Goal: Entertainment & Leisure: Consume media (video, audio)

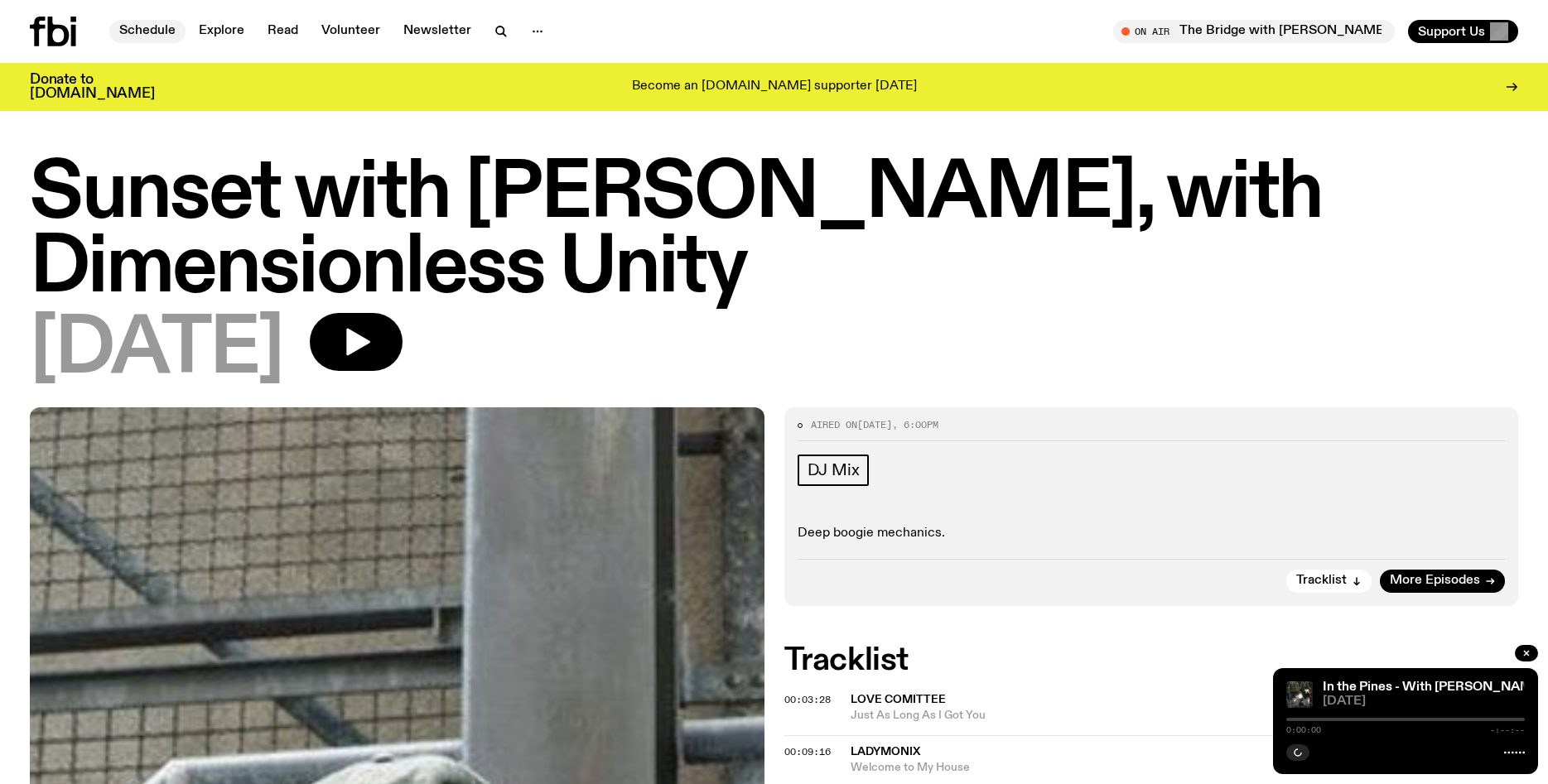
click at [145, 32] on link "Schedule" at bounding box center [147, 32] width 76 height 24
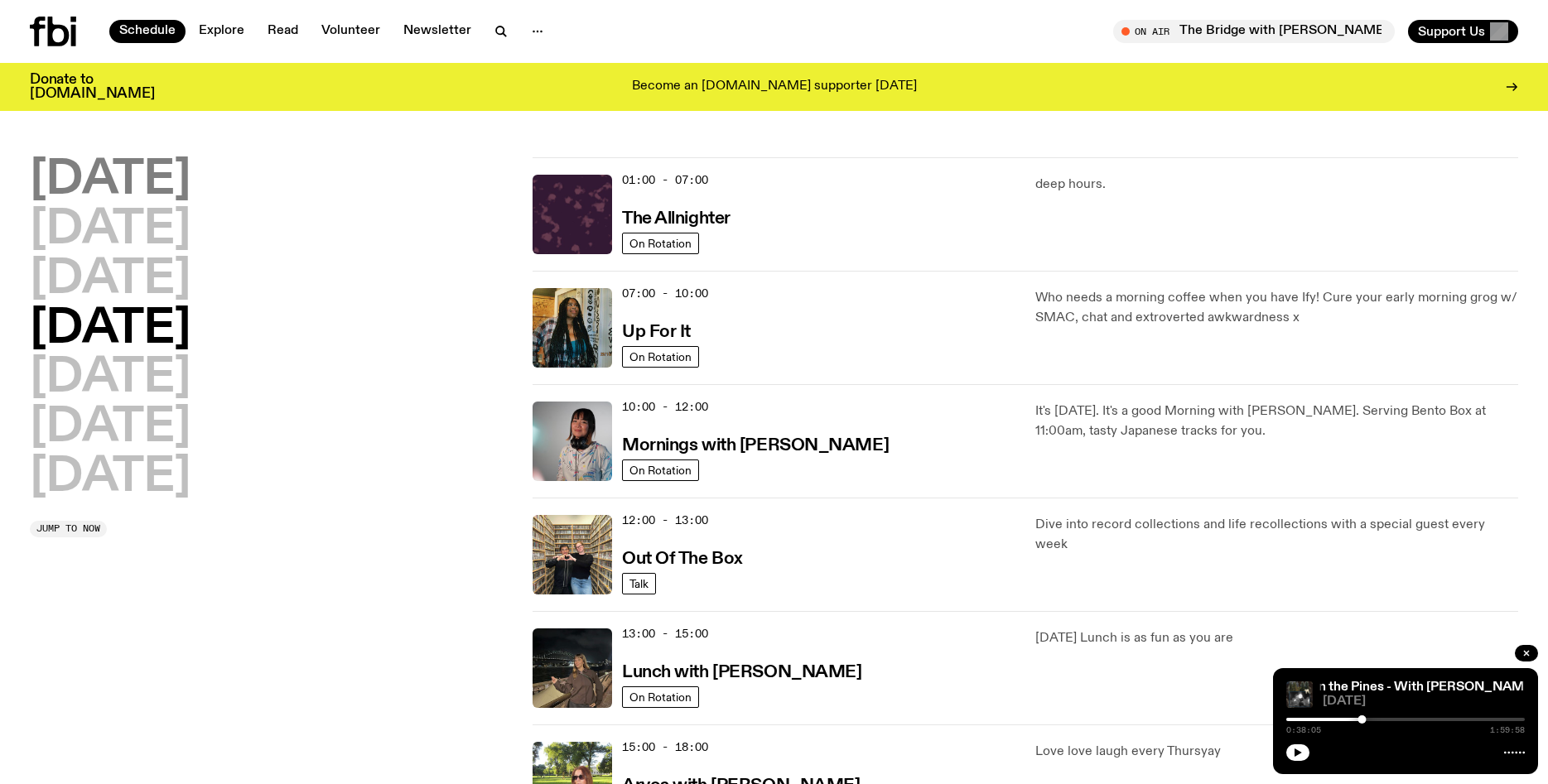
click at [188, 189] on h2 "[DATE]" at bounding box center [110, 180] width 161 height 46
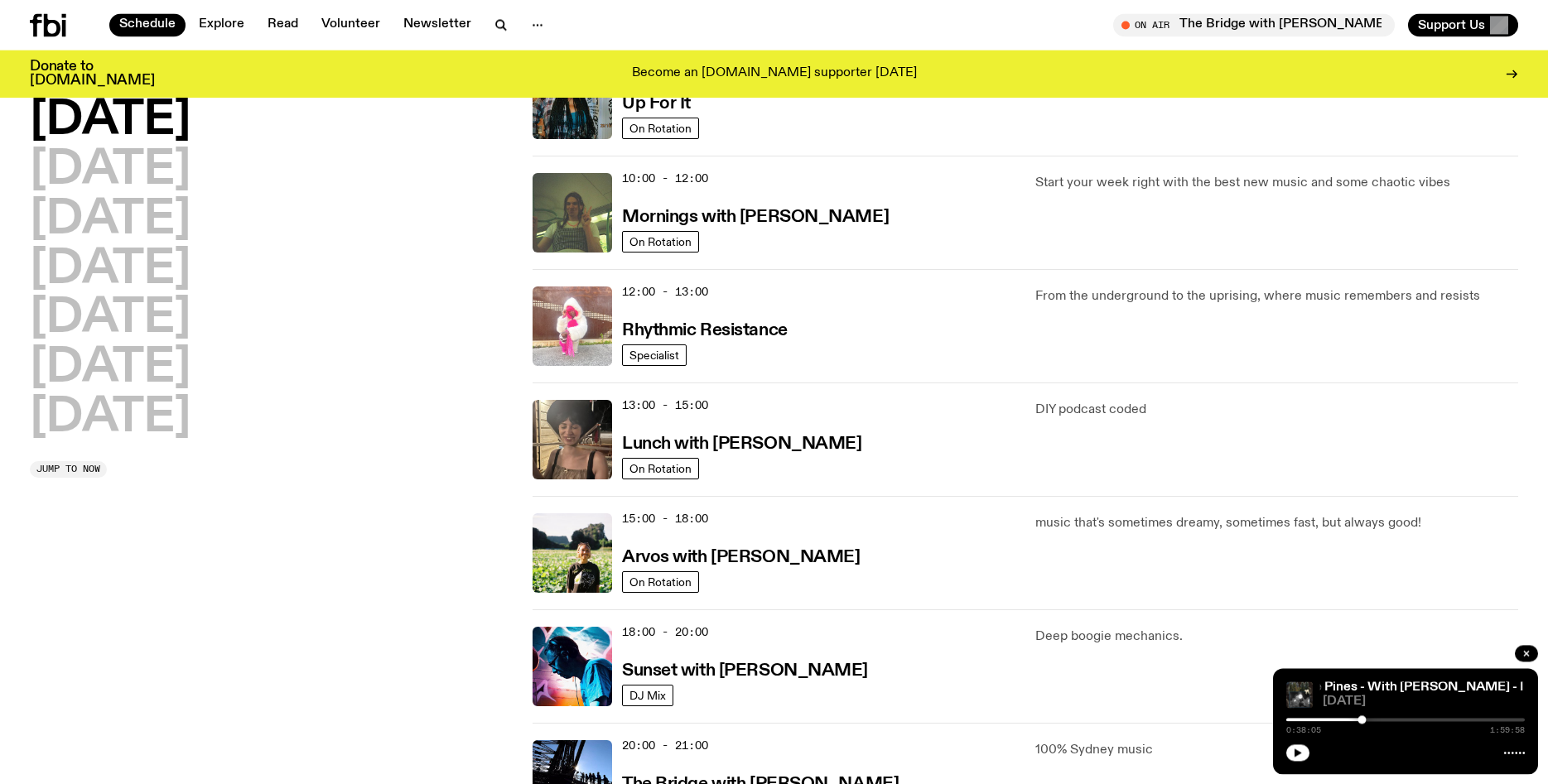
scroll to position [216, 0]
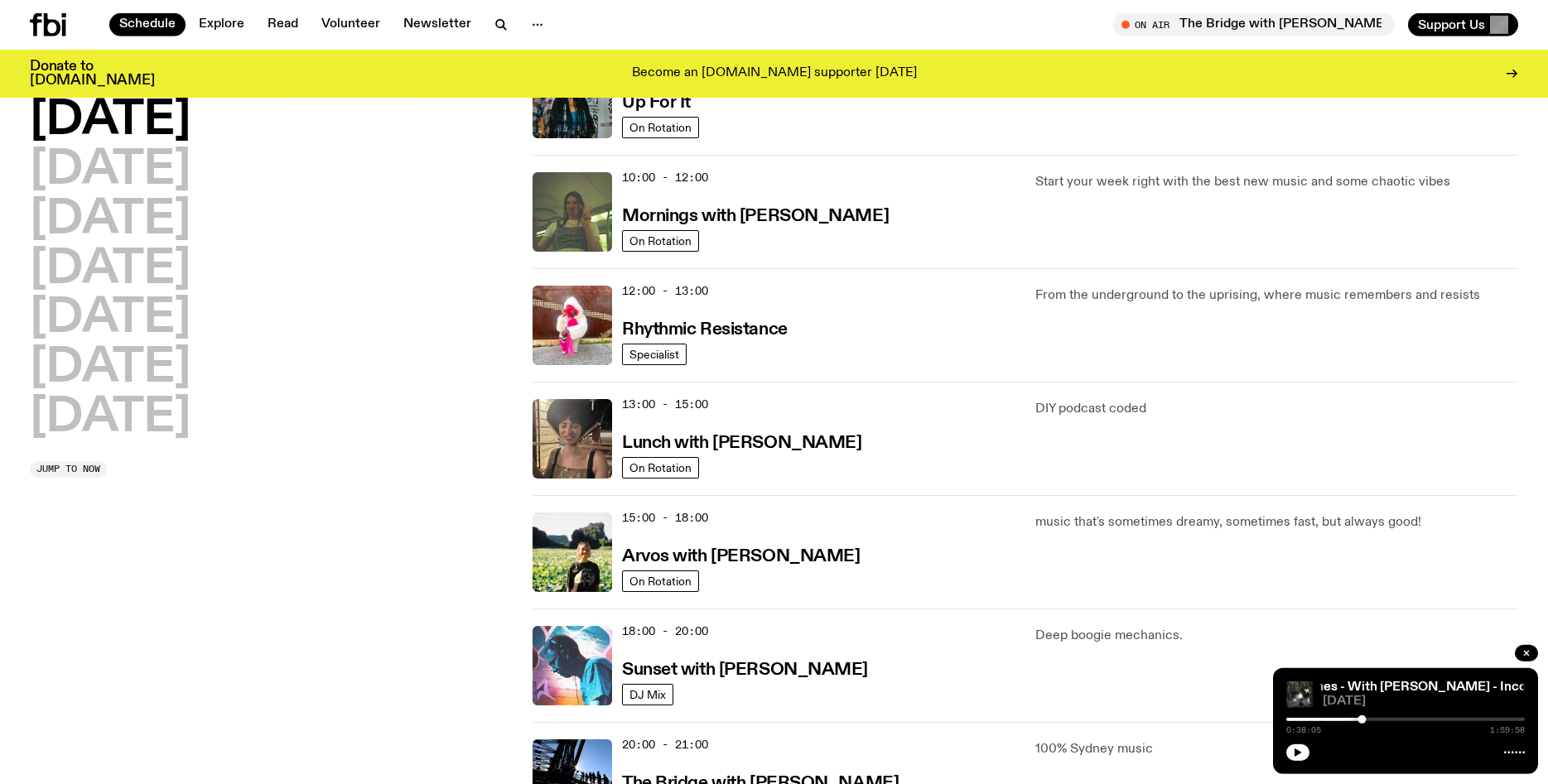
click at [563, 642] on img at bounding box center [572, 666] width 80 height 80
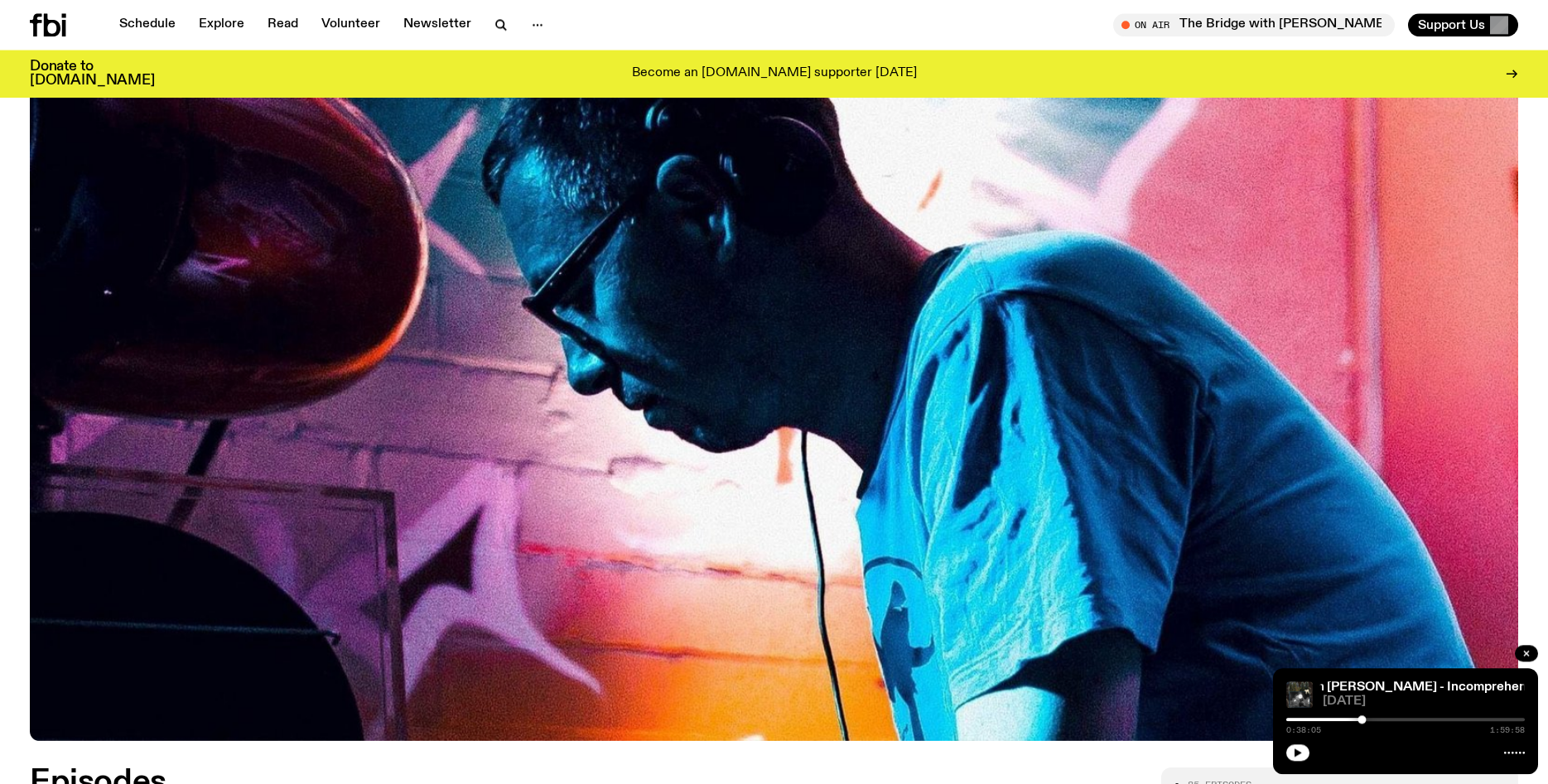
scroll to position [353, 0]
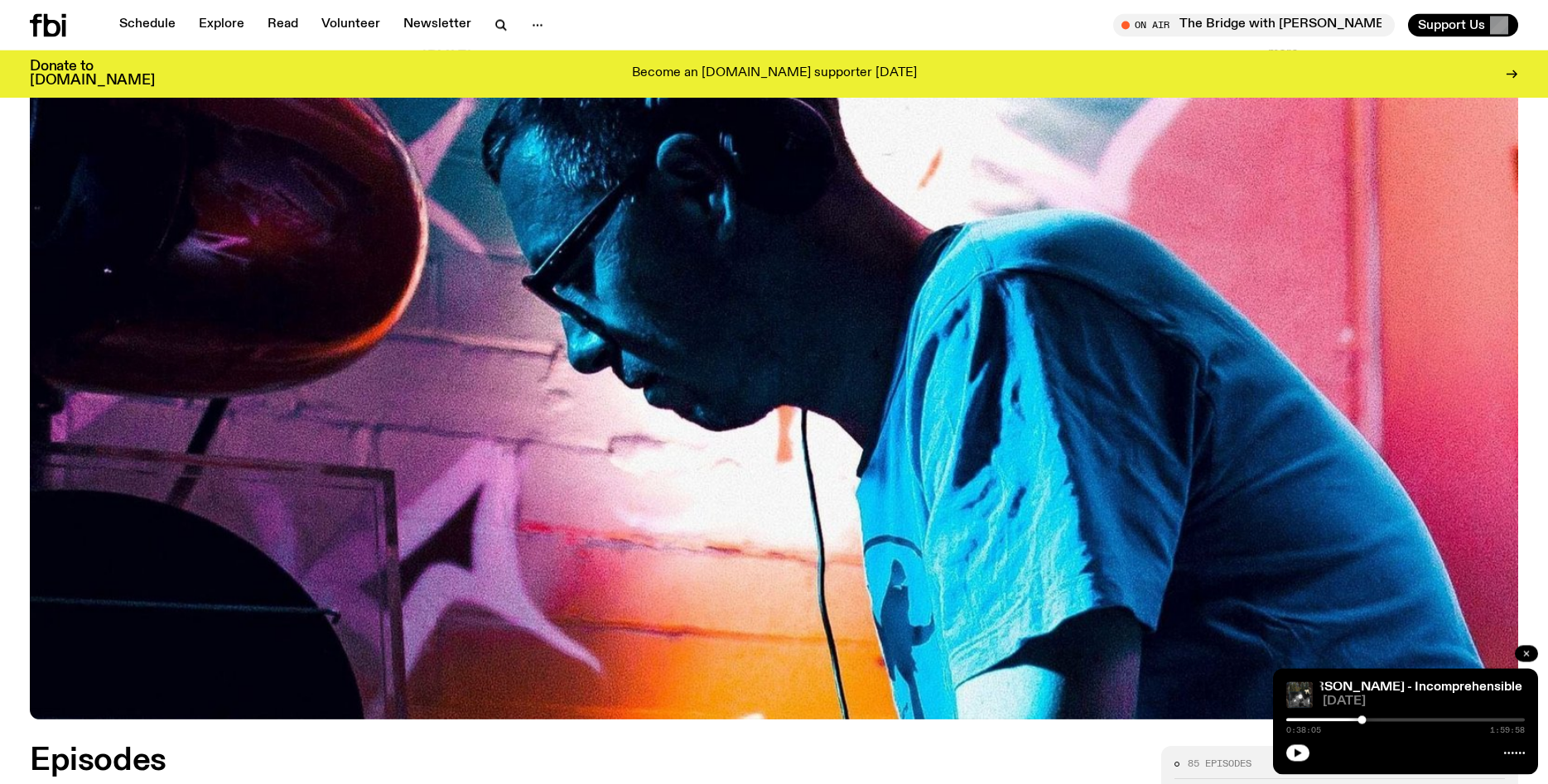
click at [1524, 651] on icon "button" at bounding box center [1526, 653] width 10 height 10
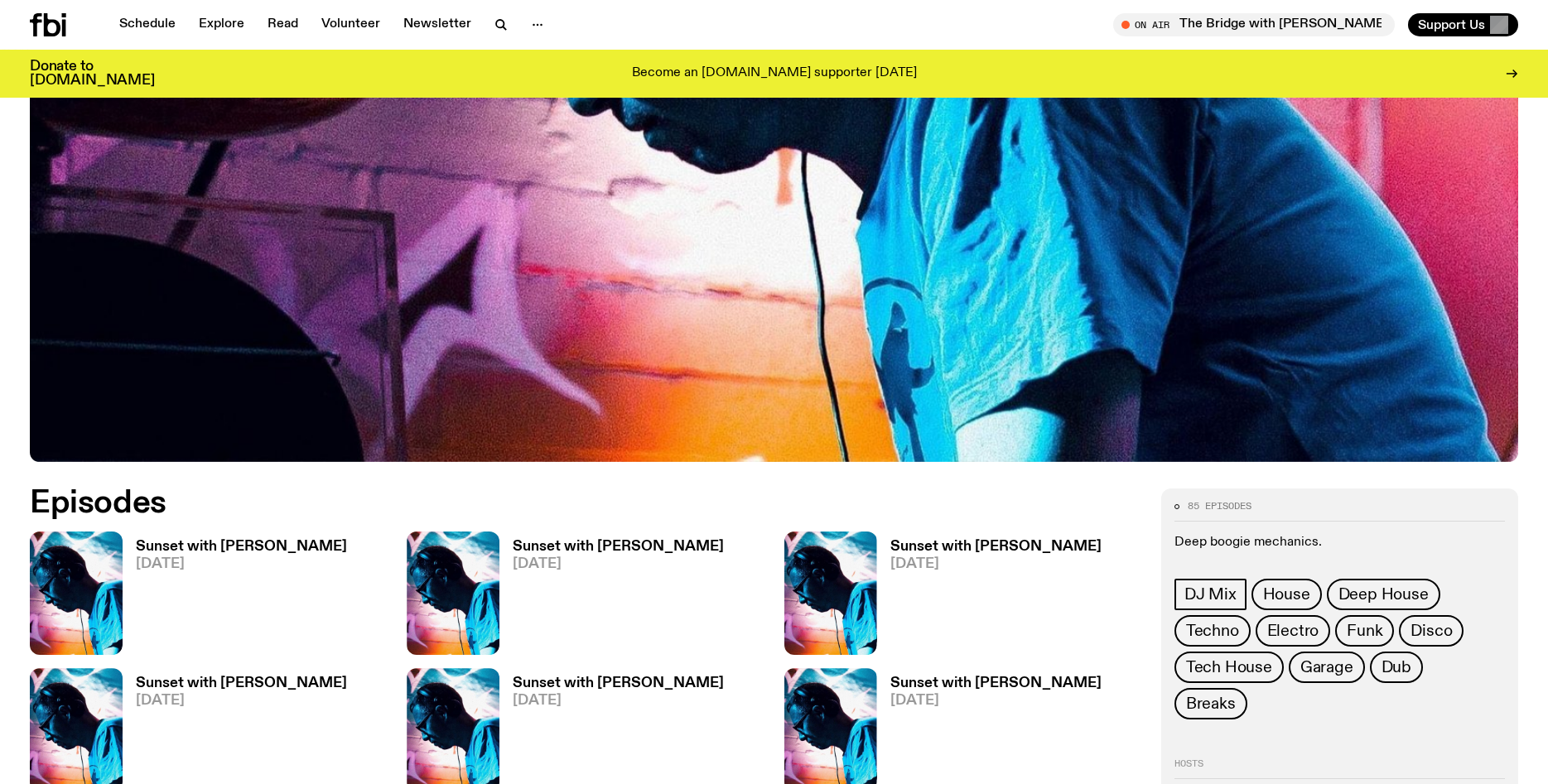
scroll to position [616, 0]
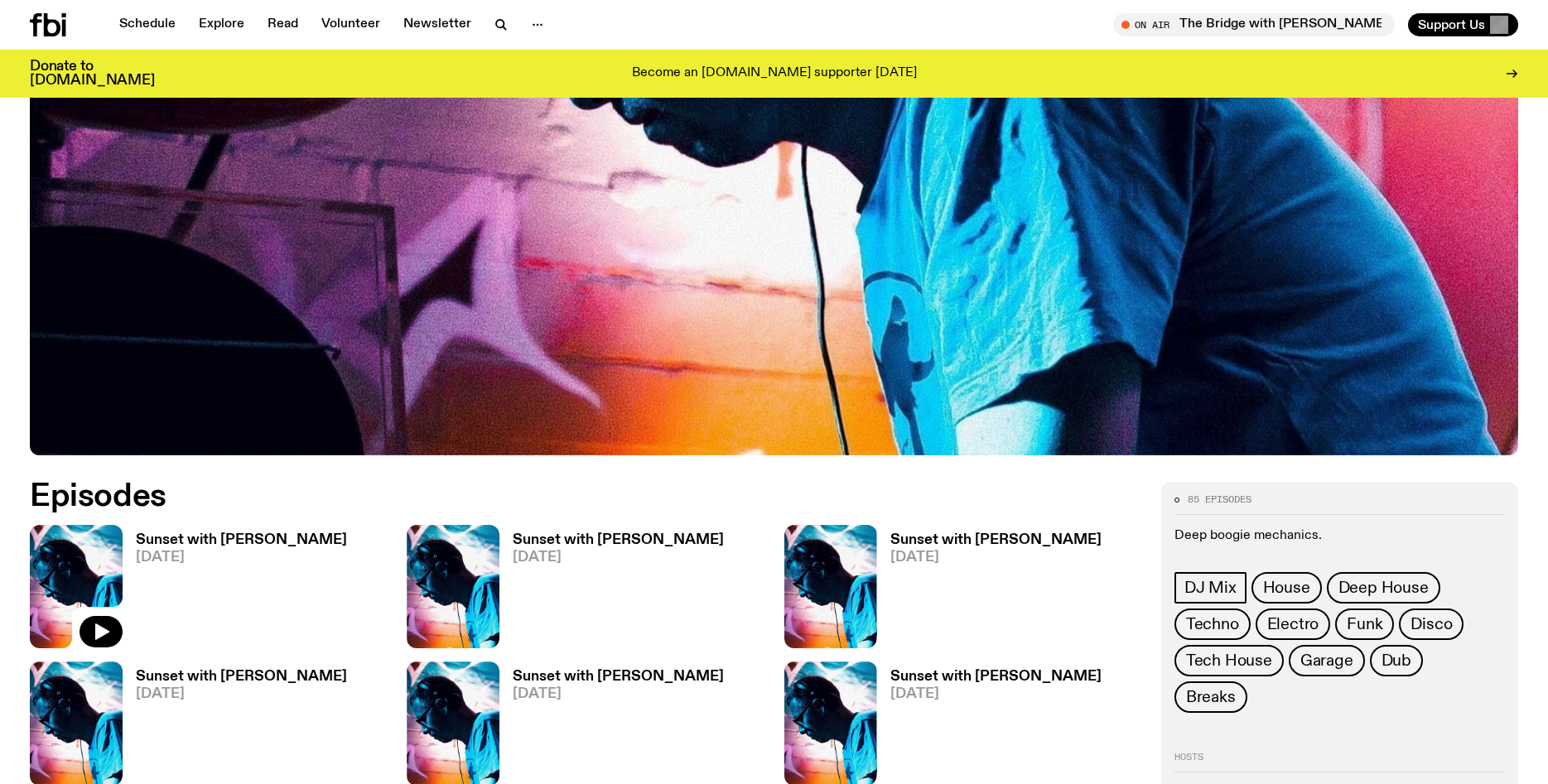
click at [106, 565] on img at bounding box center [76, 586] width 93 height 123
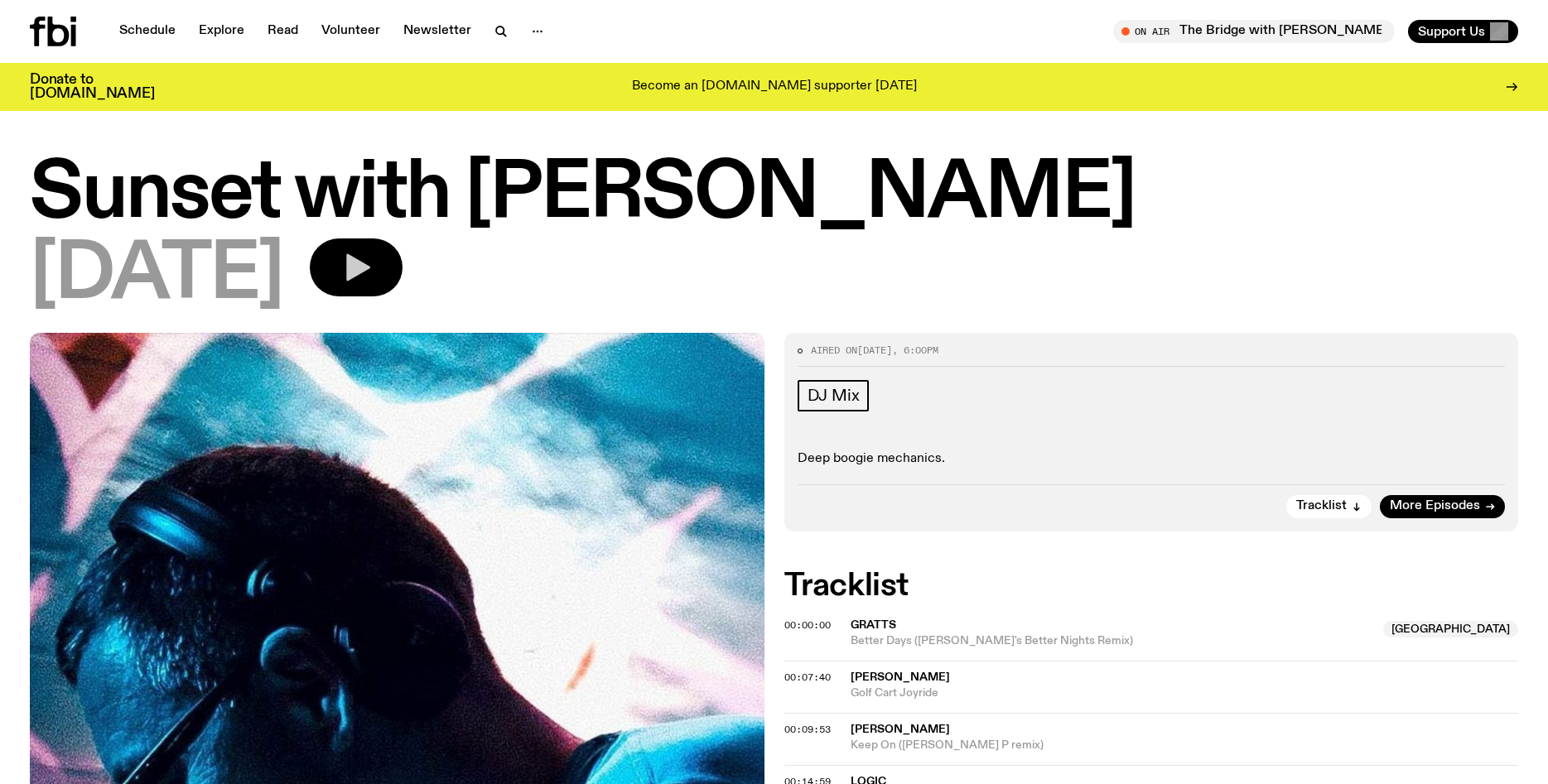
click at [403, 266] on button "button" at bounding box center [356, 267] width 93 height 58
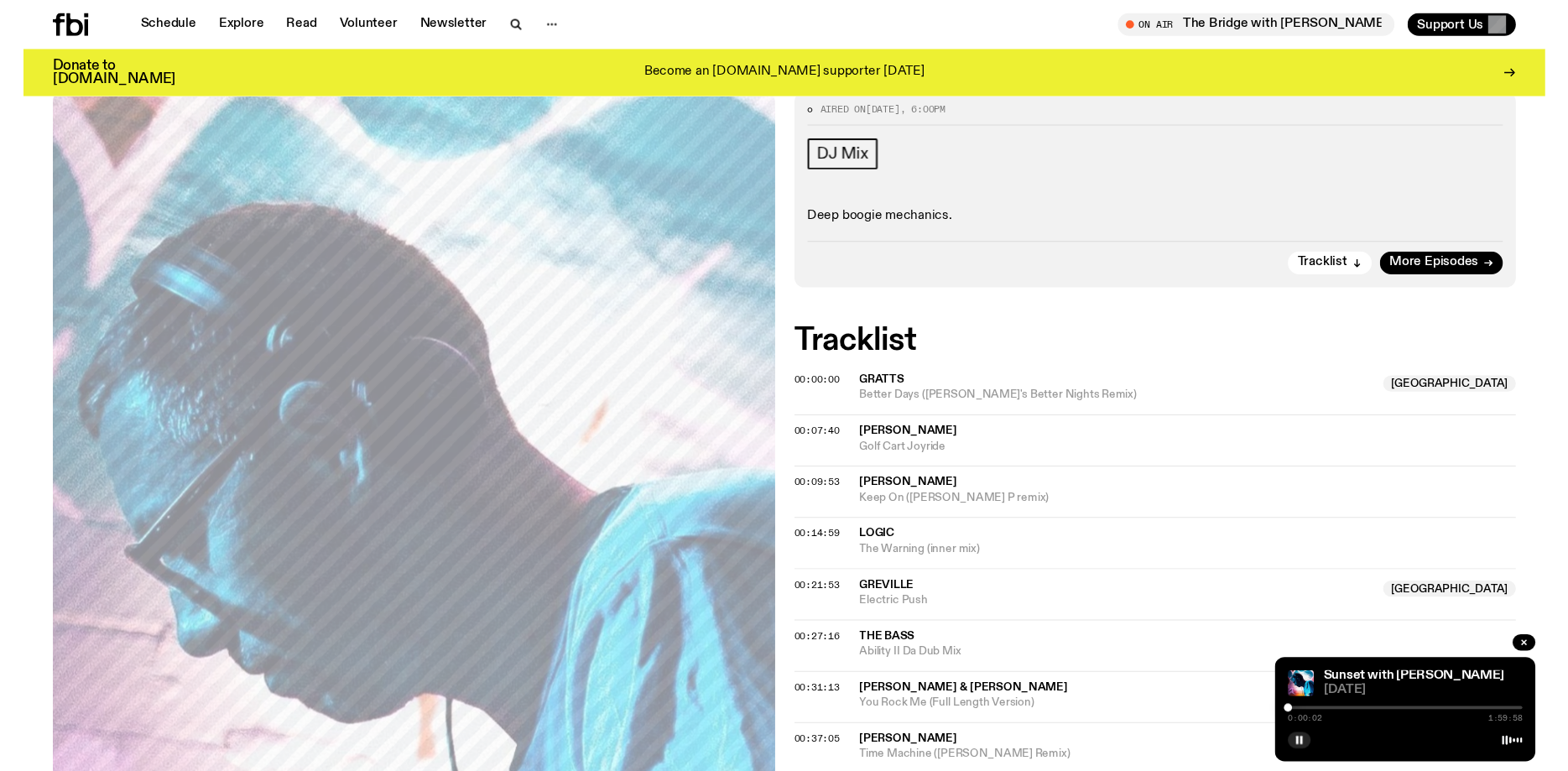
scroll to position [233, 0]
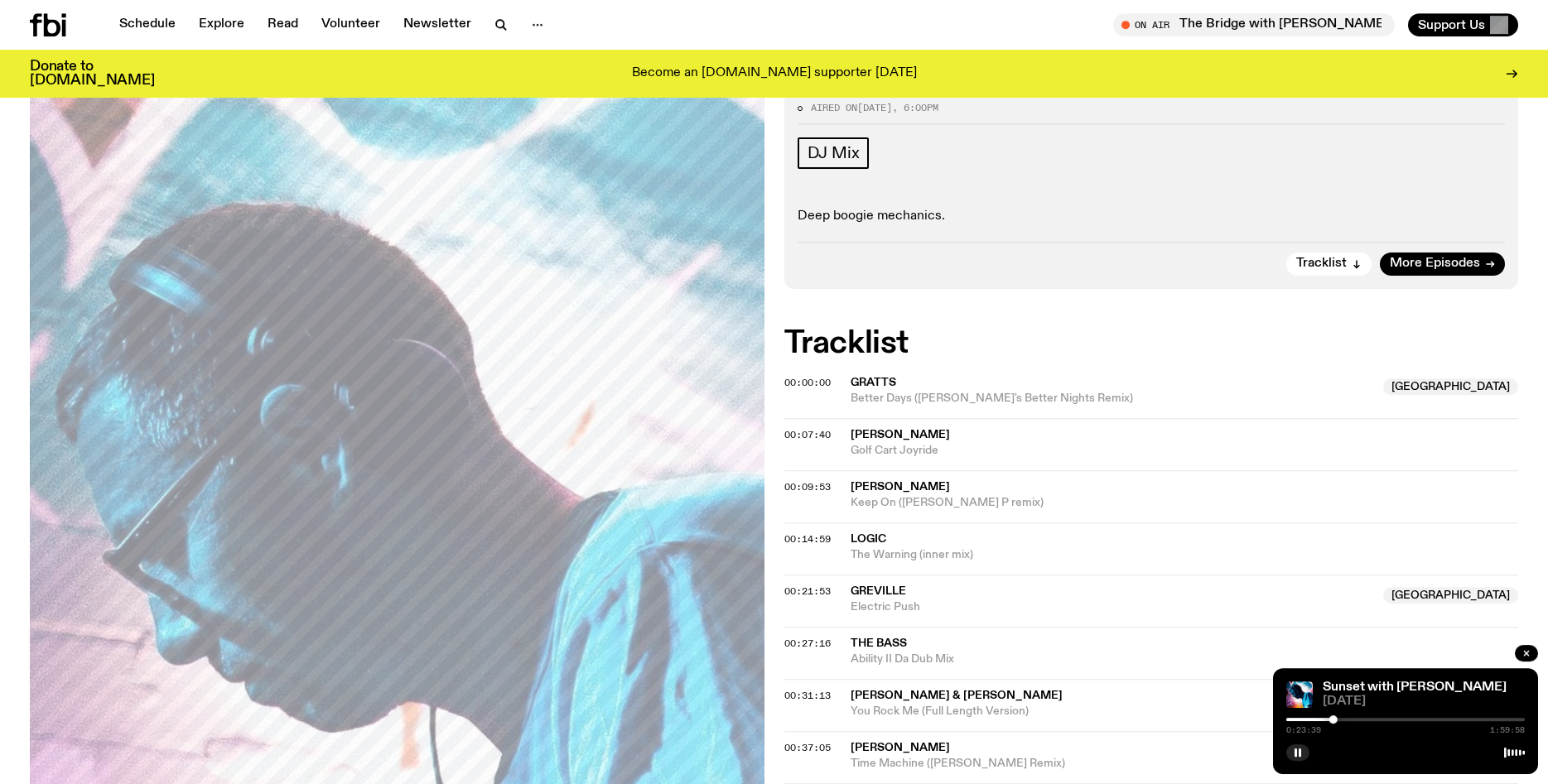
click at [1313, 720] on div at bounding box center [1215, 719] width 239 height 3
click at [1295, 755] on rect "button" at bounding box center [1295, 752] width 3 height 8
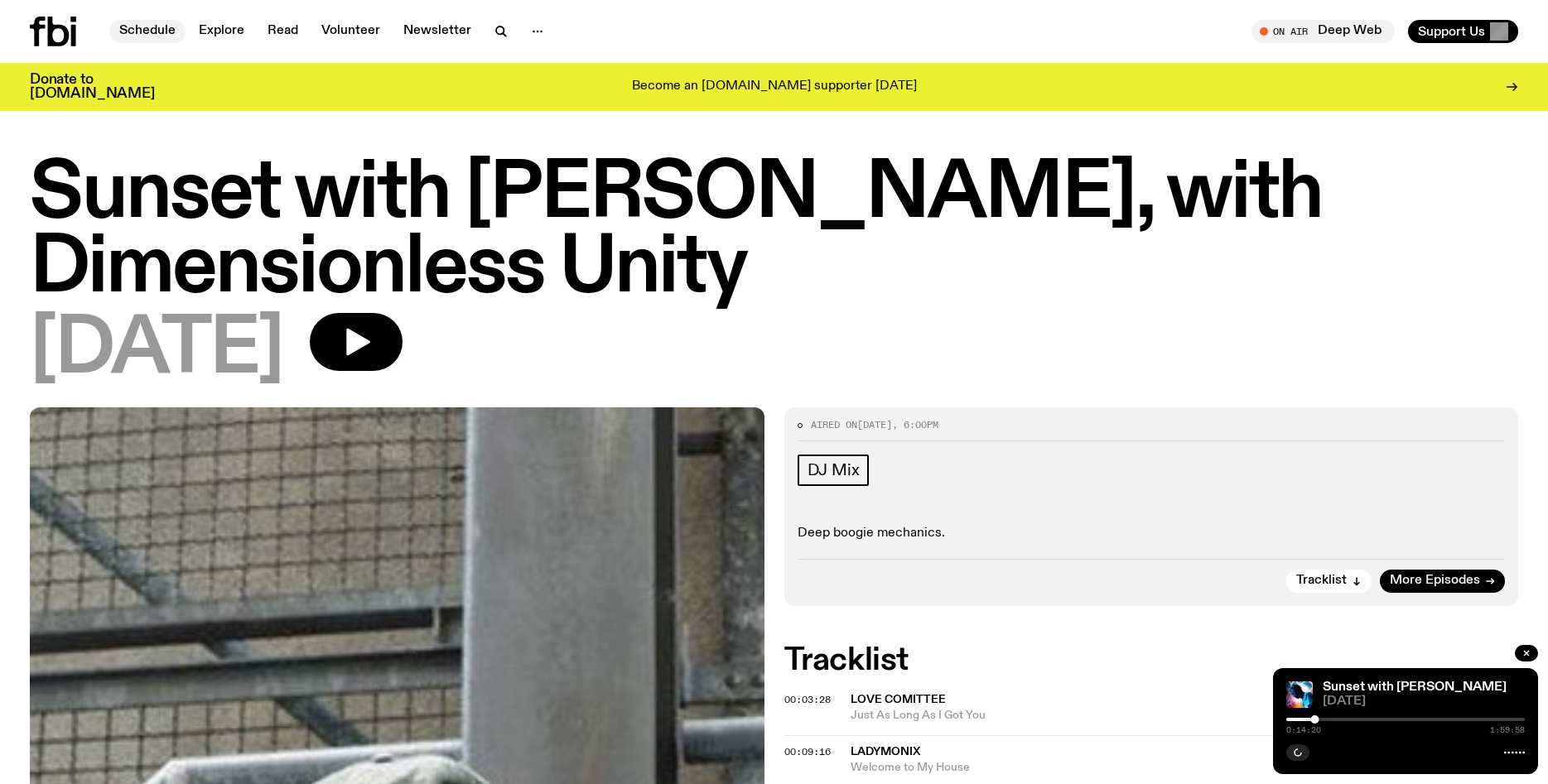
click at [158, 30] on link "Schedule" at bounding box center [147, 32] width 76 height 24
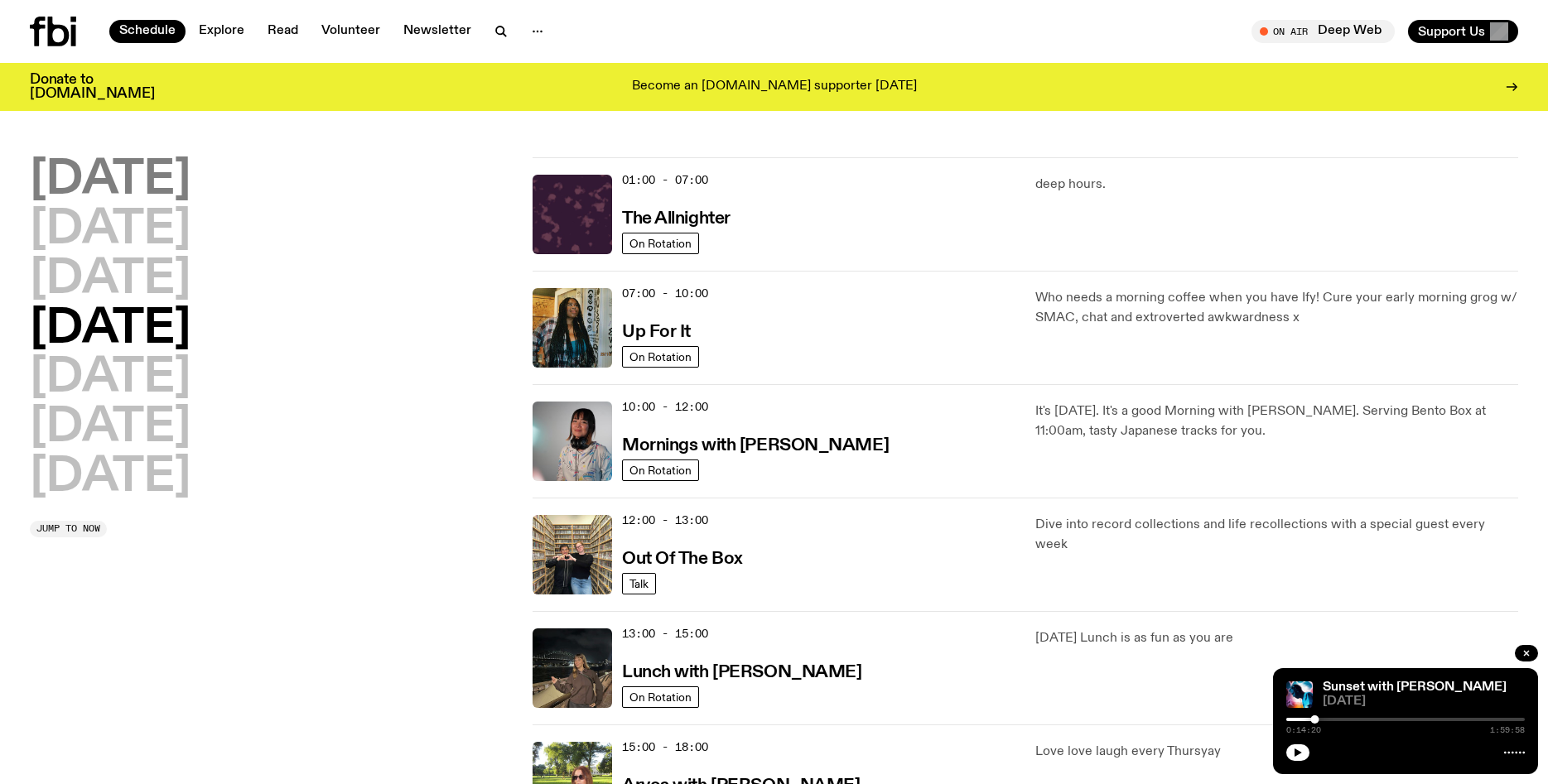
click at [126, 185] on h2 "[DATE]" at bounding box center [110, 180] width 161 height 46
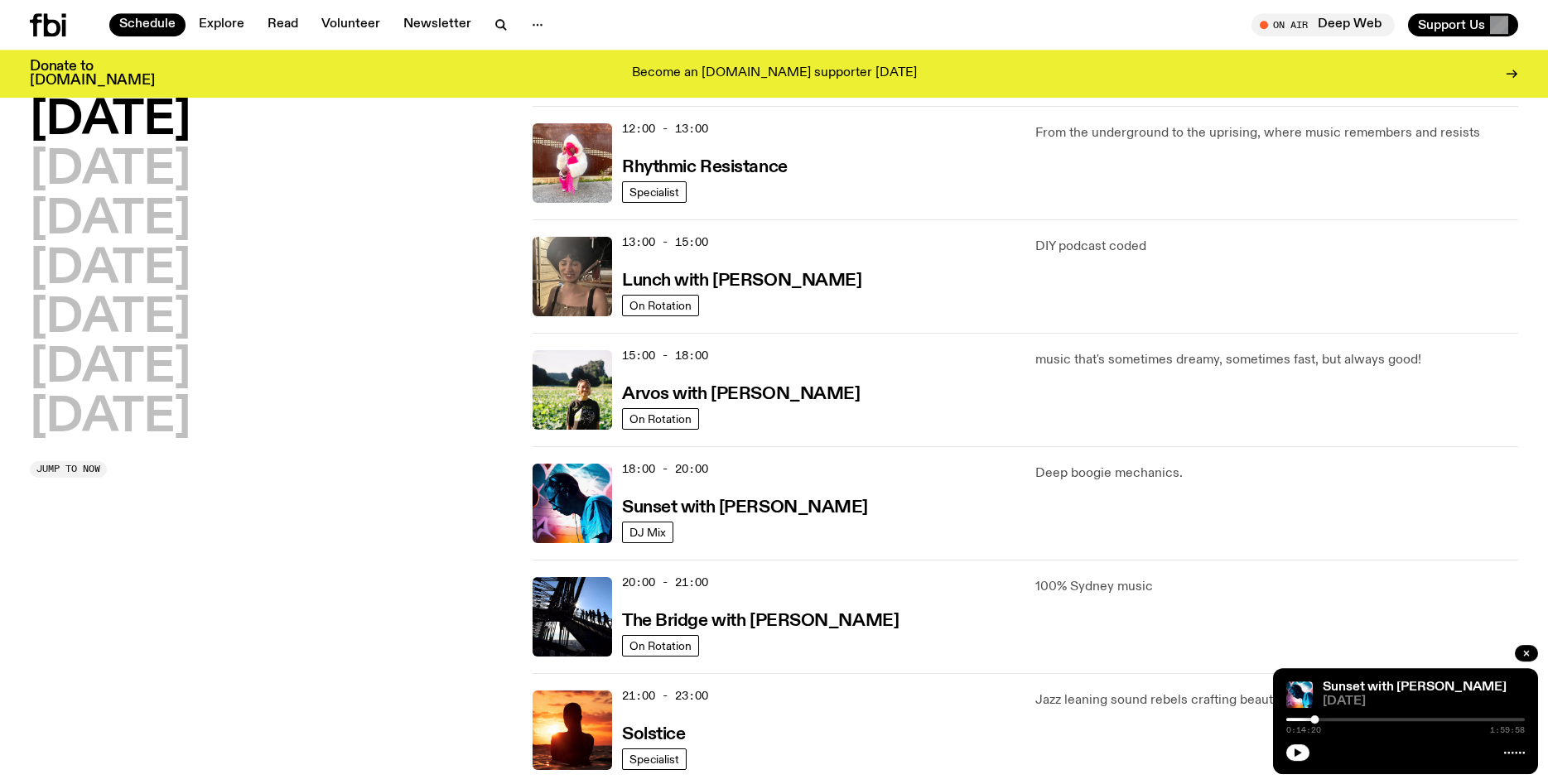
scroll to position [381, 0]
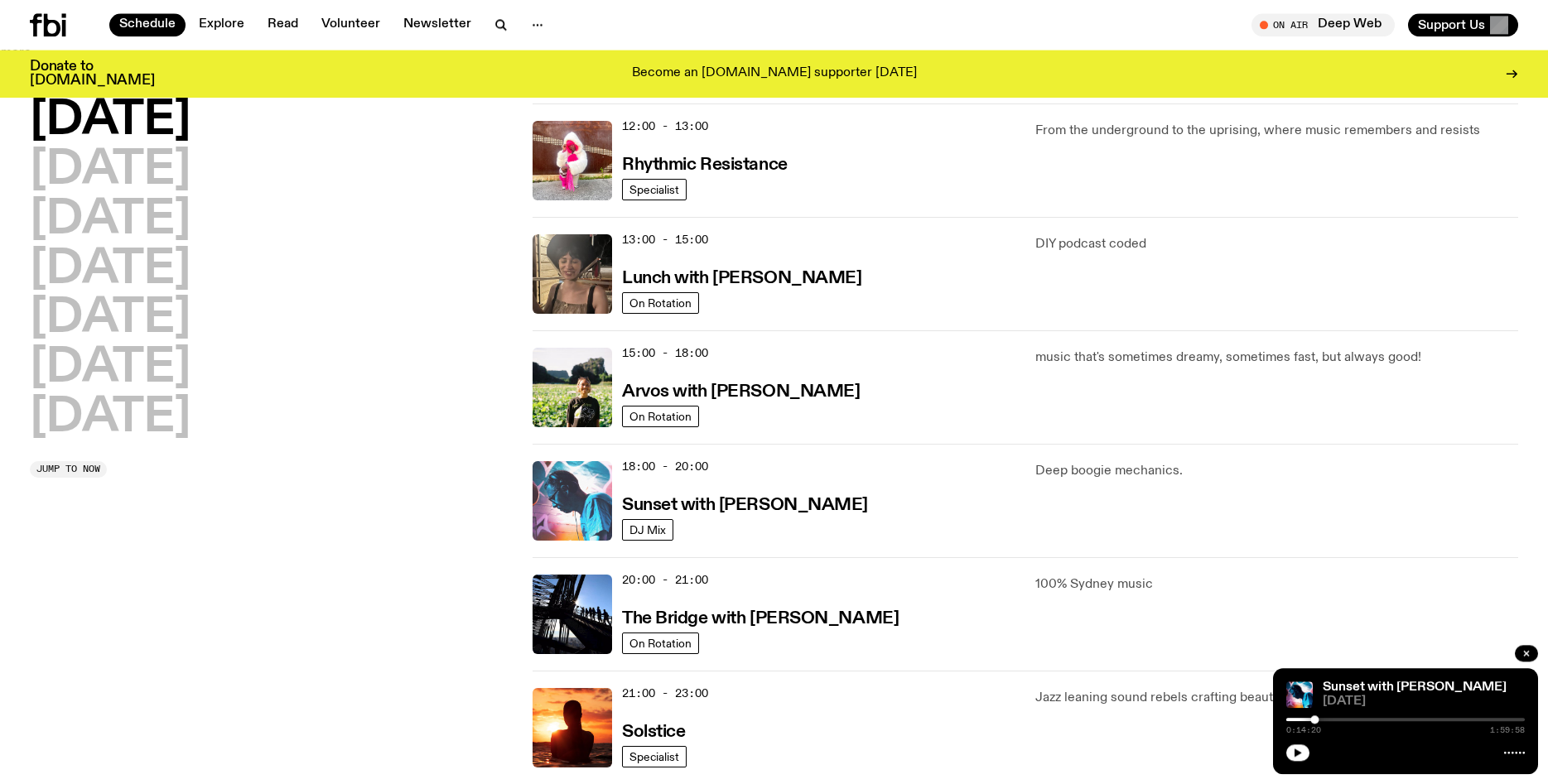
click at [565, 524] on img at bounding box center [572, 501] width 80 height 80
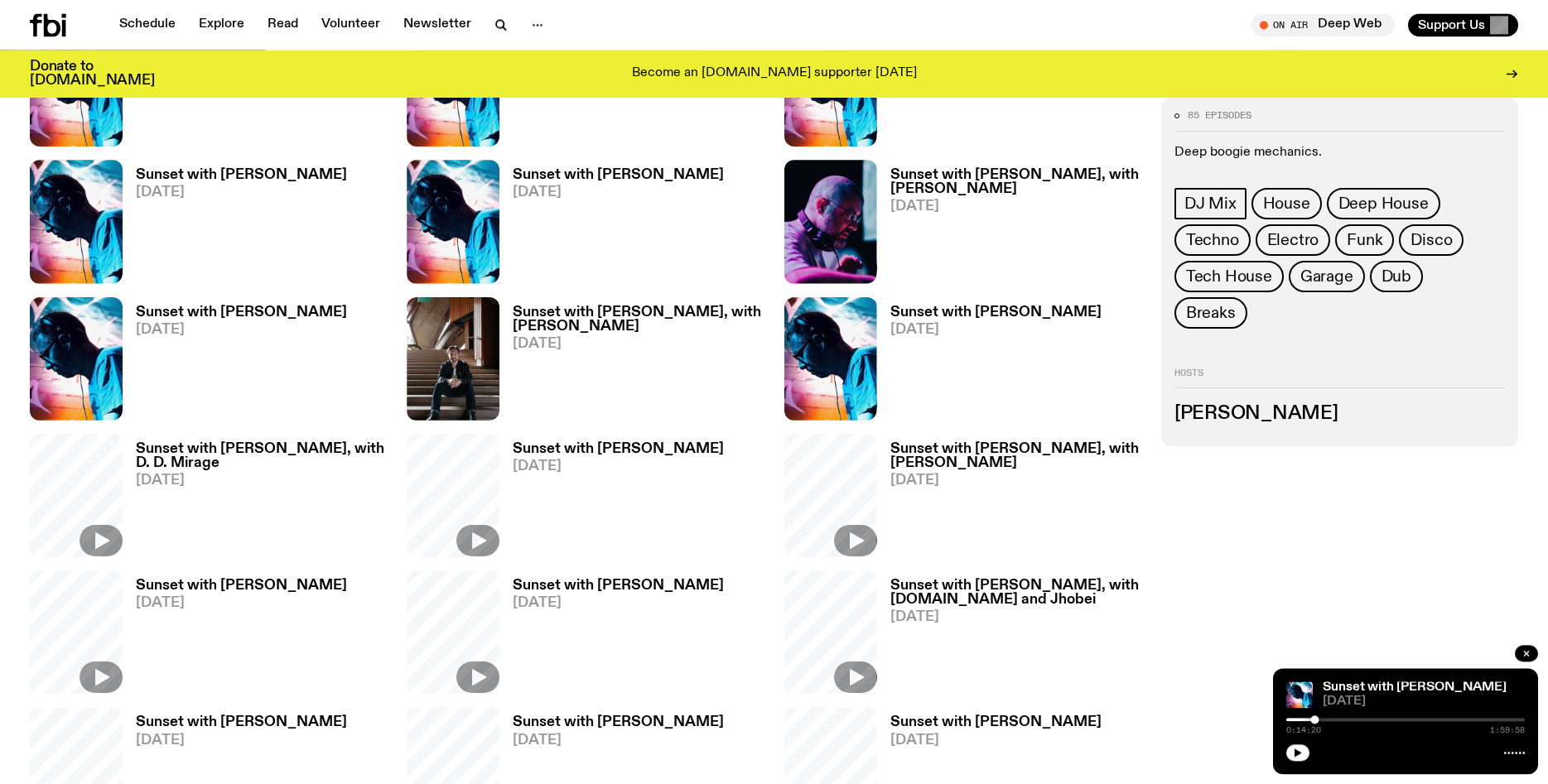
scroll to position [556, 0]
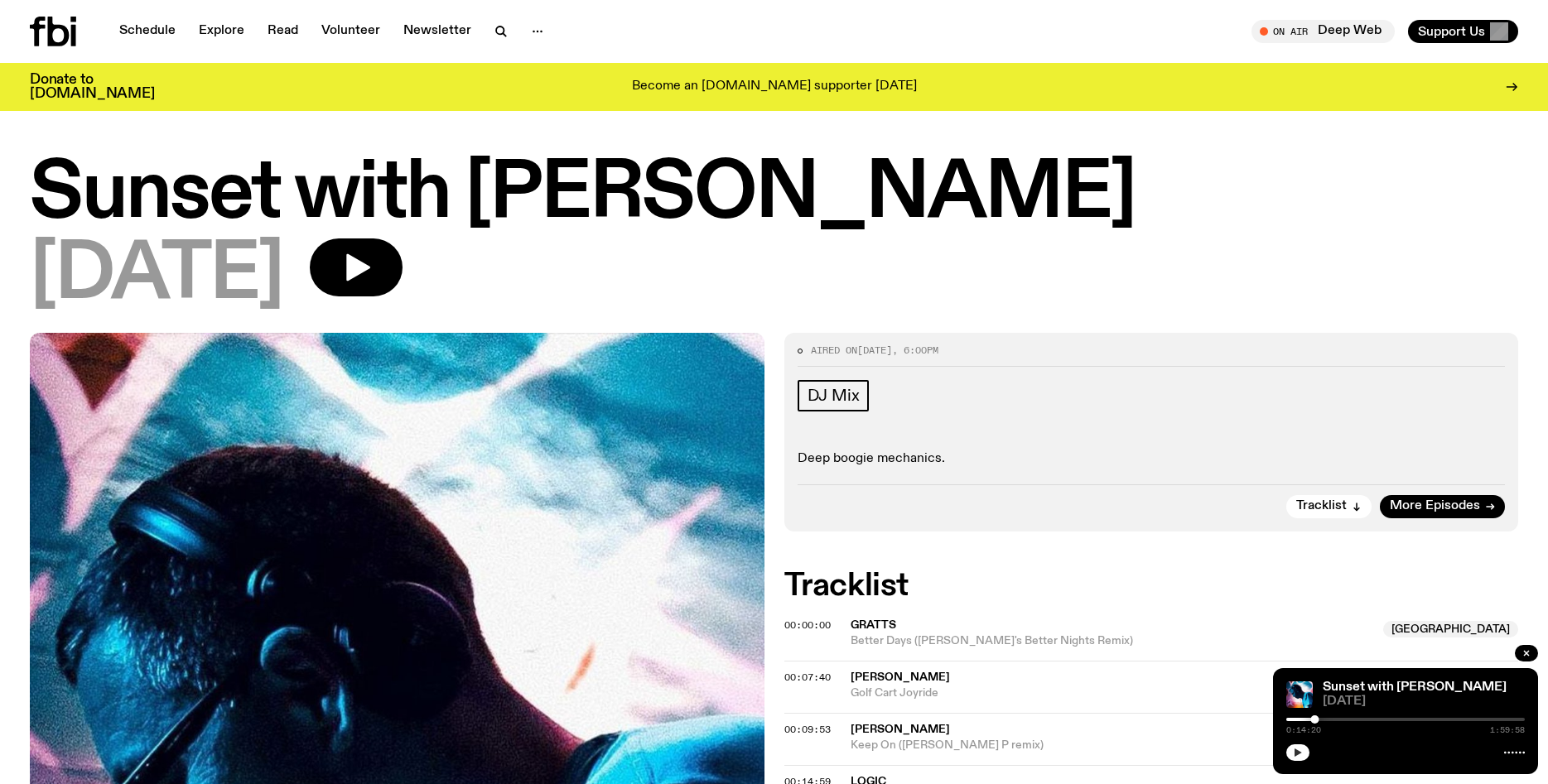
click at [1297, 752] on icon "button" at bounding box center [1298, 752] width 8 height 8
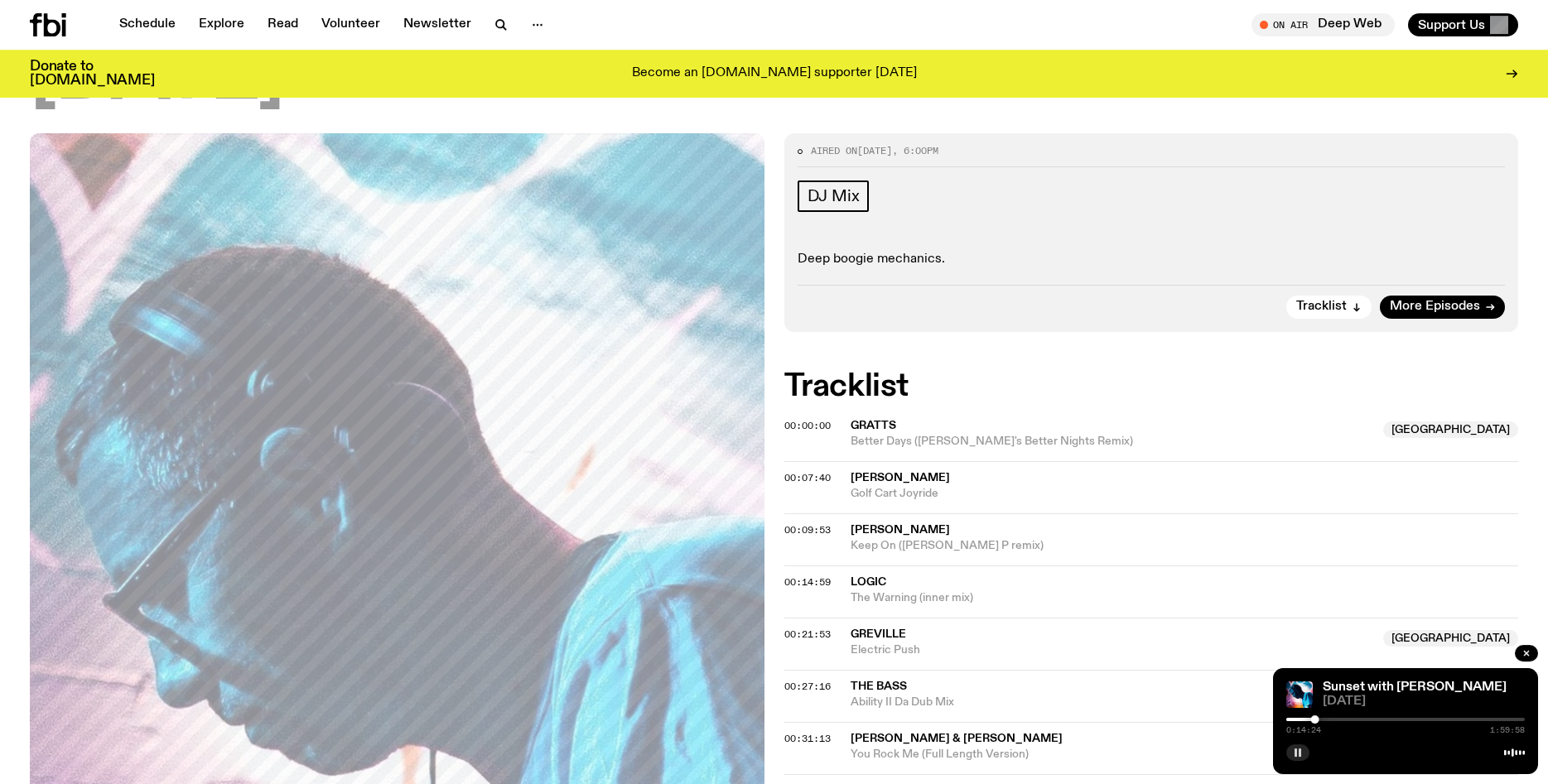
scroll to position [220, 0]
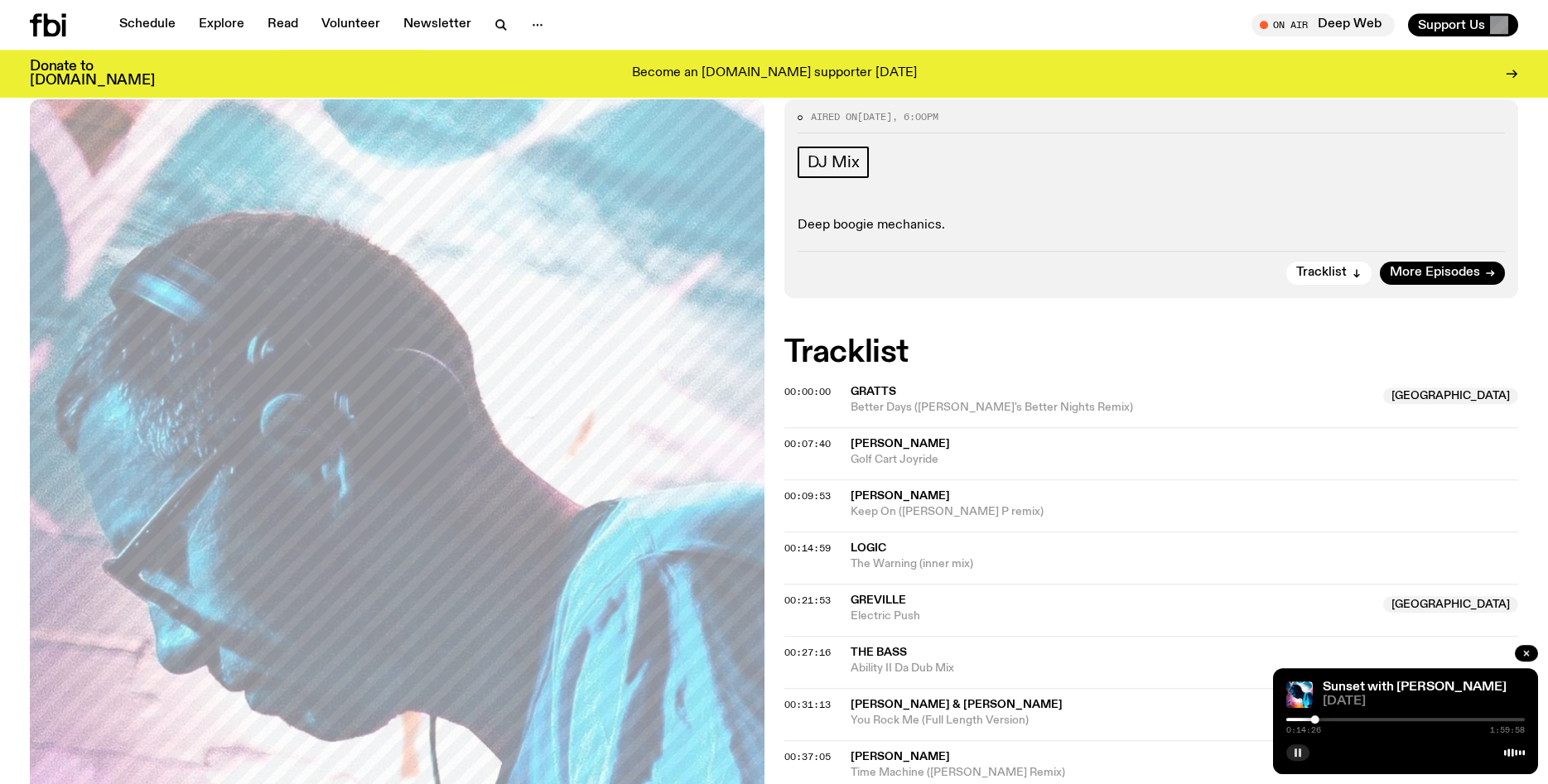
click at [1297, 750] on icon "button" at bounding box center [1297, 752] width 10 height 10
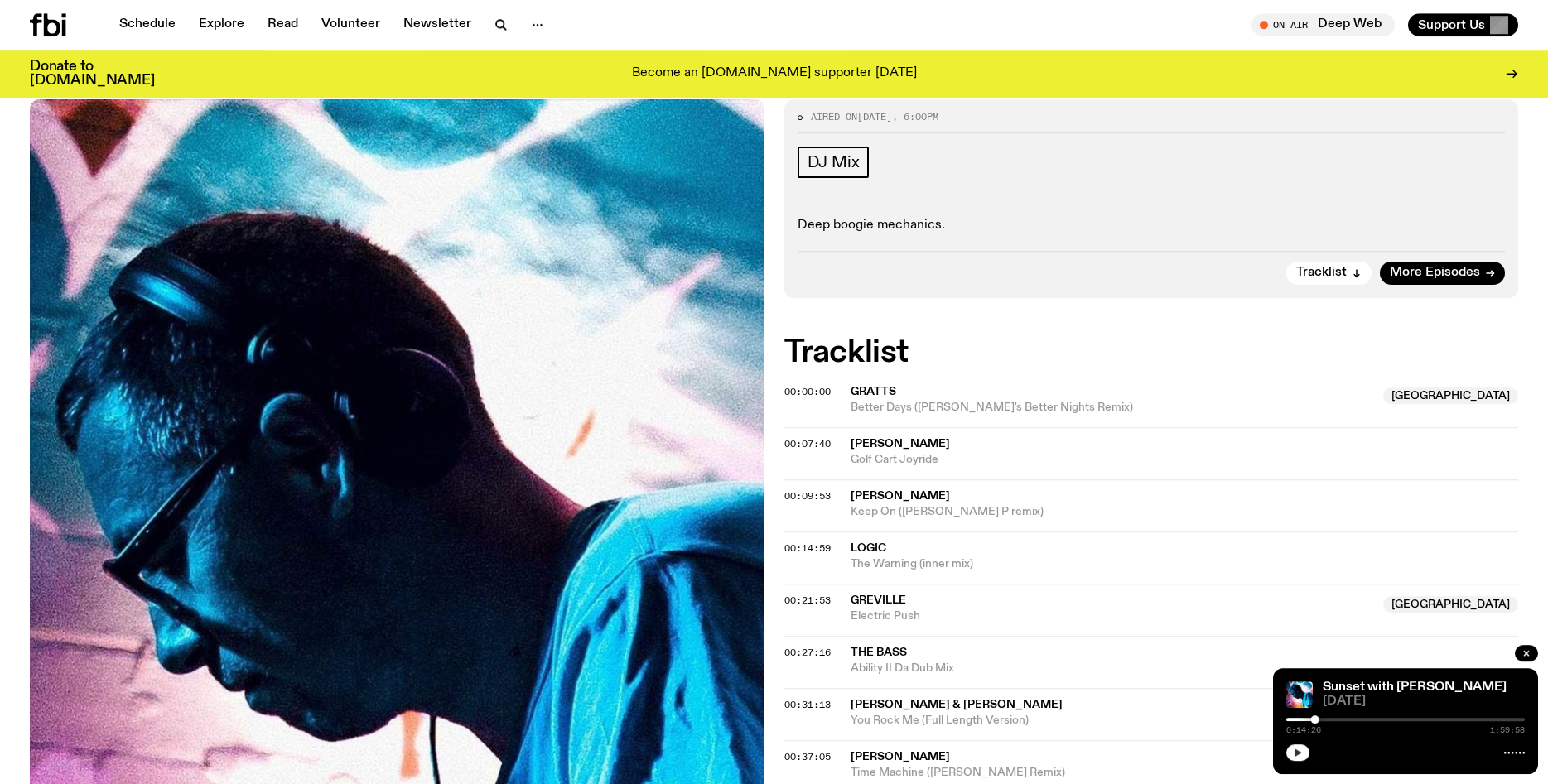
click at [1337, 719] on div at bounding box center [1406, 719] width 239 height 3
click at [1292, 755] on button "button" at bounding box center [1298, 752] width 24 height 17
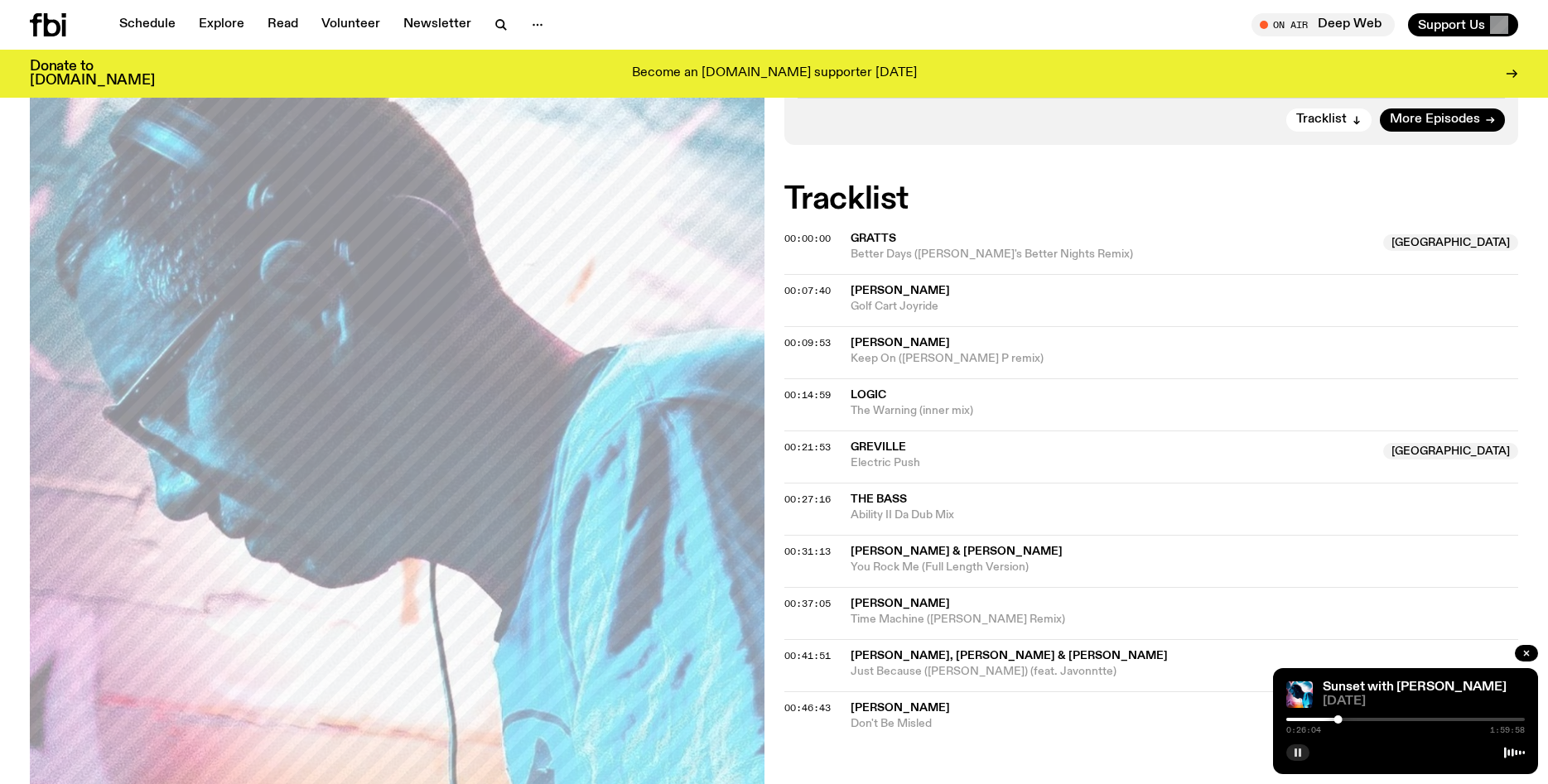
scroll to position [373, 0]
click at [1172, 640] on div "00:37:05 Brad Peterson Time Machine (Derrick Carr Remix)" at bounding box center [1151, 666] width 735 height 52
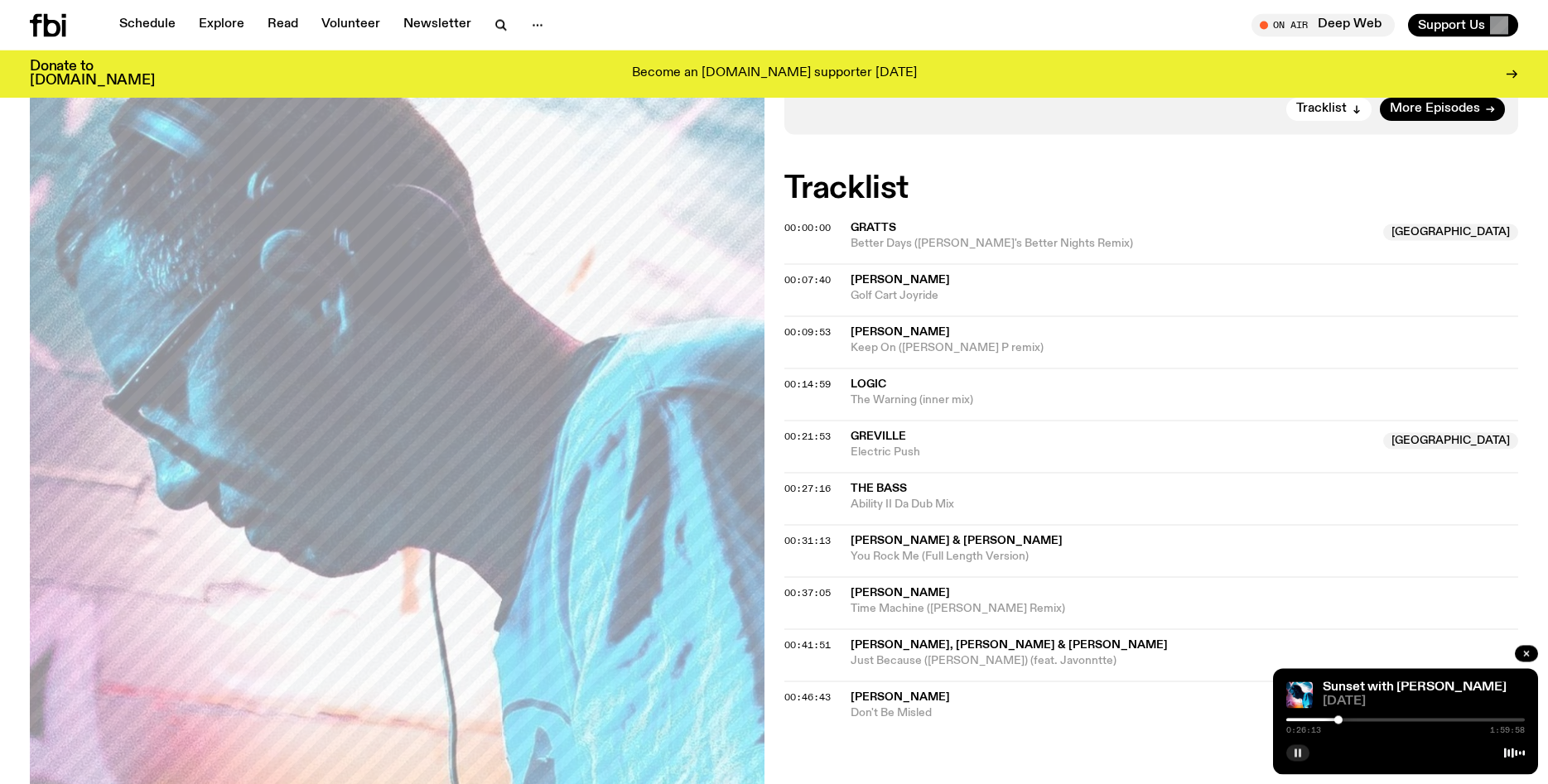
scroll to position [385, 0]
click at [1295, 754] on rect "button" at bounding box center [1295, 752] width 3 height 8
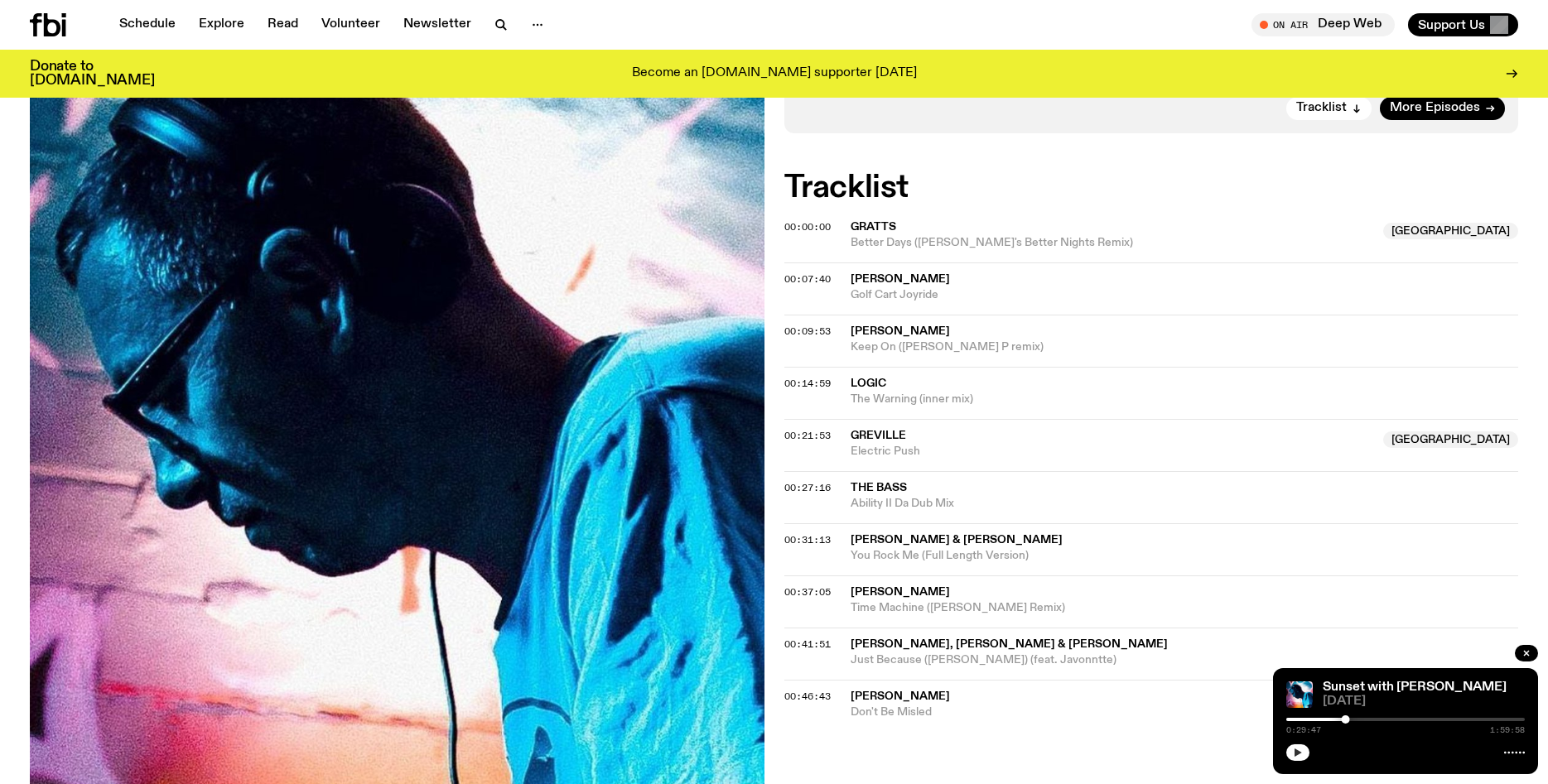
click at [1295, 754] on icon "button" at bounding box center [1298, 752] width 8 height 8
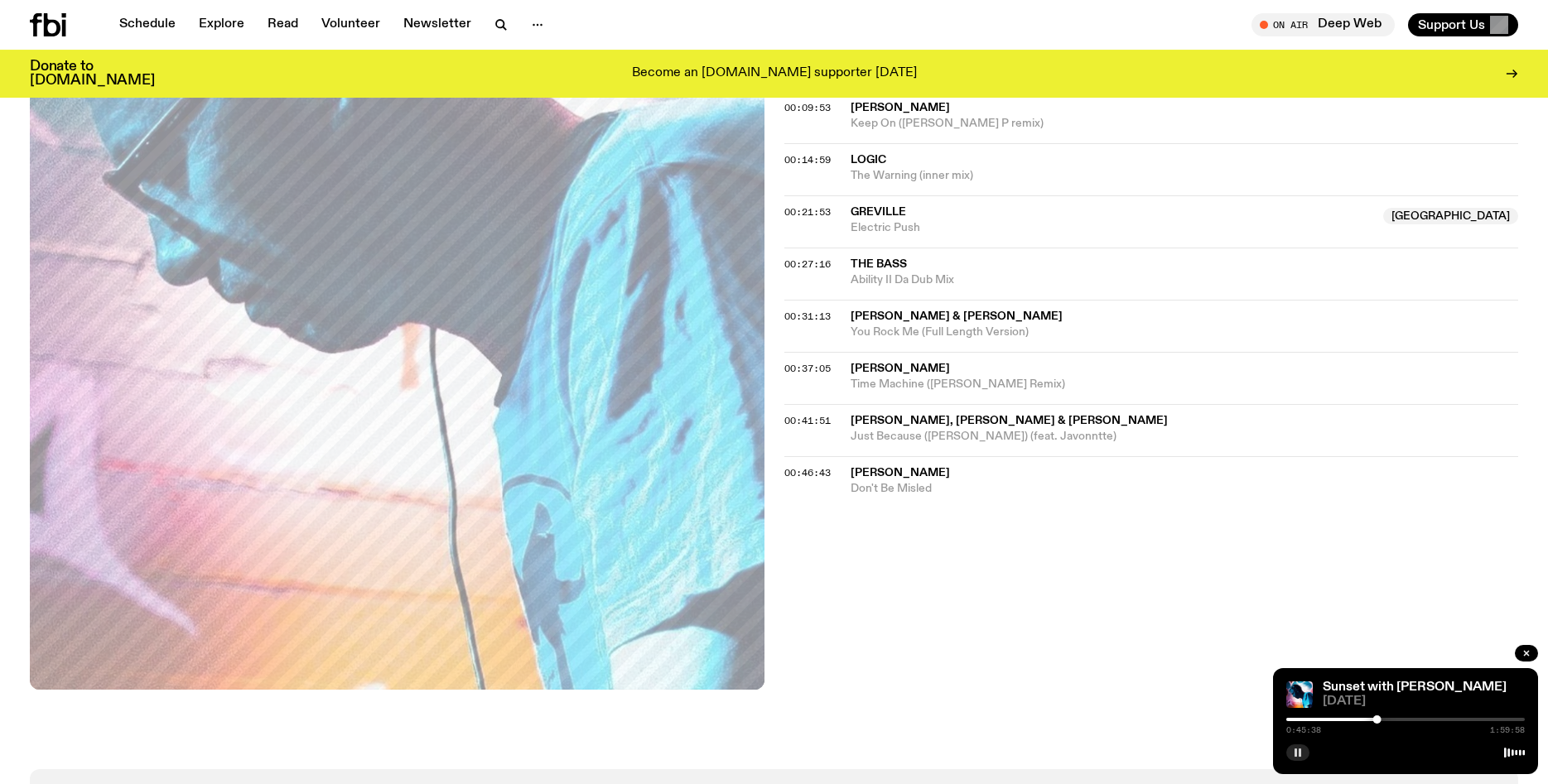
scroll to position [549, 0]
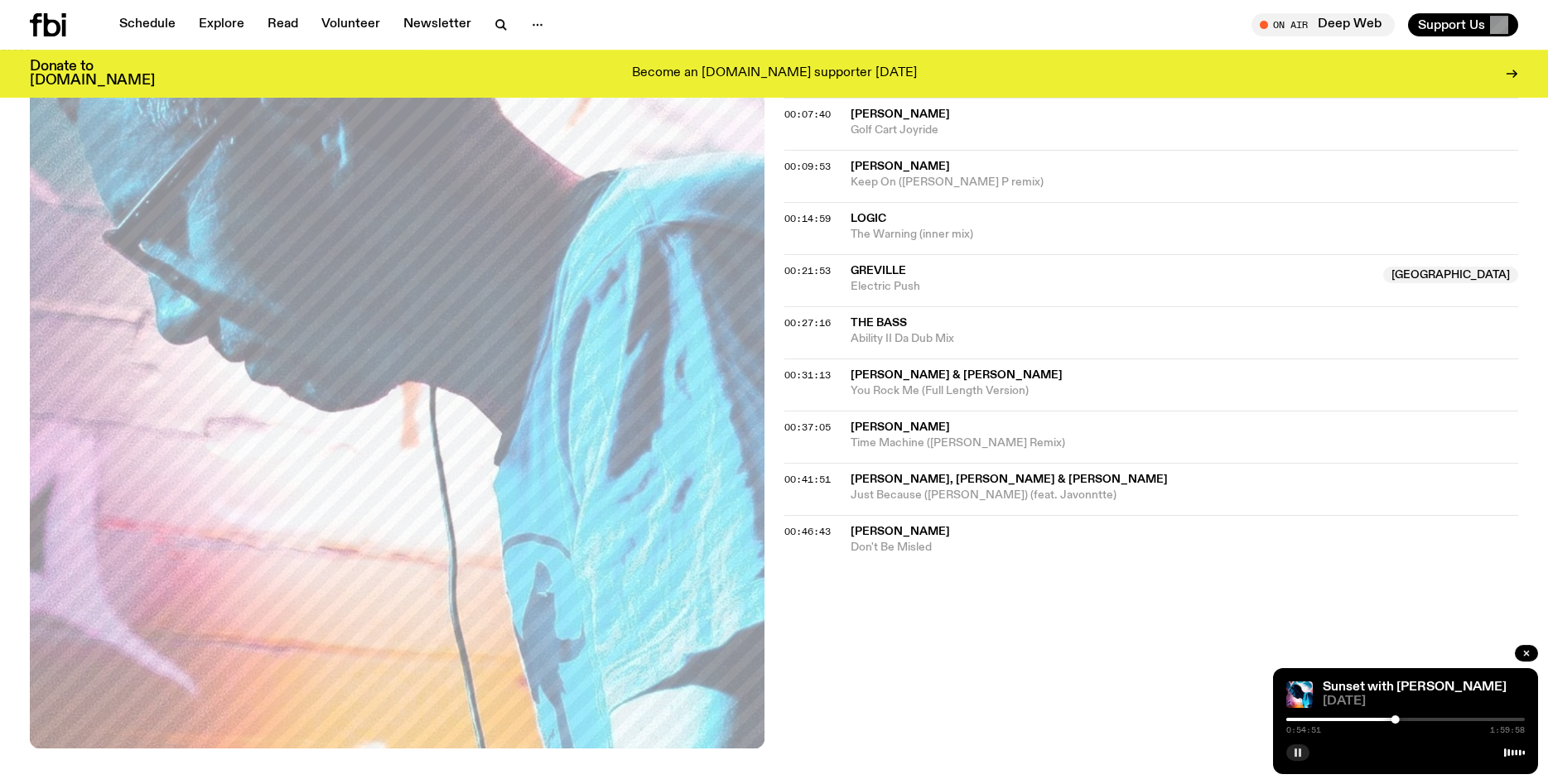
click at [1292, 755] on button "button" at bounding box center [1298, 752] width 24 height 17
